Goal: Navigation & Orientation: Find specific page/section

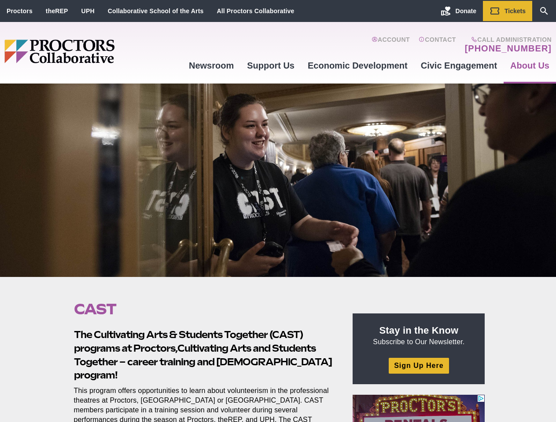
click at [278, 211] on div at bounding box center [278, 181] width 556 height 194
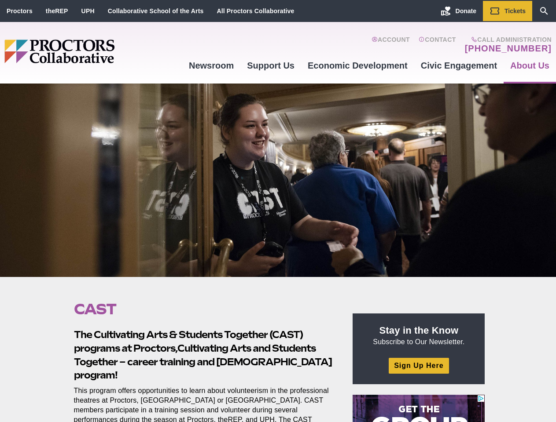
click at [278, 211] on div at bounding box center [278, 181] width 556 height 194
